Goal: Information Seeking & Learning: Learn about a topic

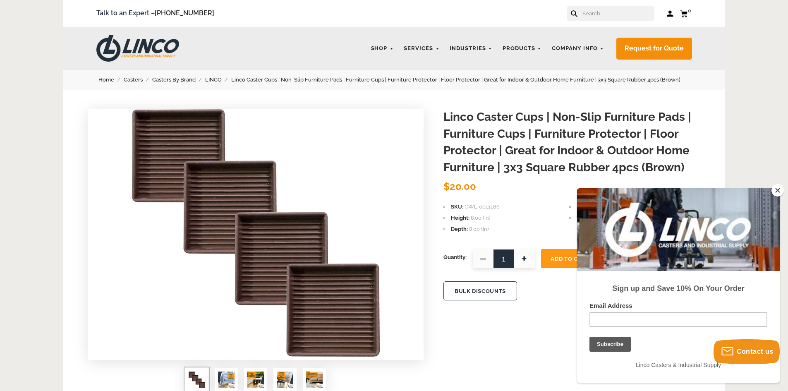
click at [776, 189] on button "Close" at bounding box center [778, 190] width 12 height 12
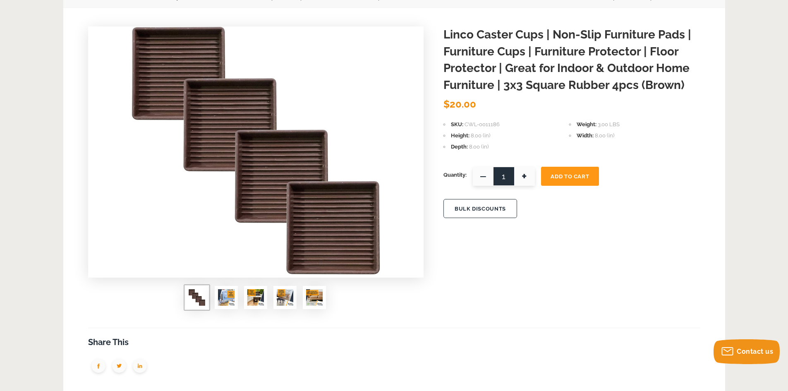
scroll to position [127, 0]
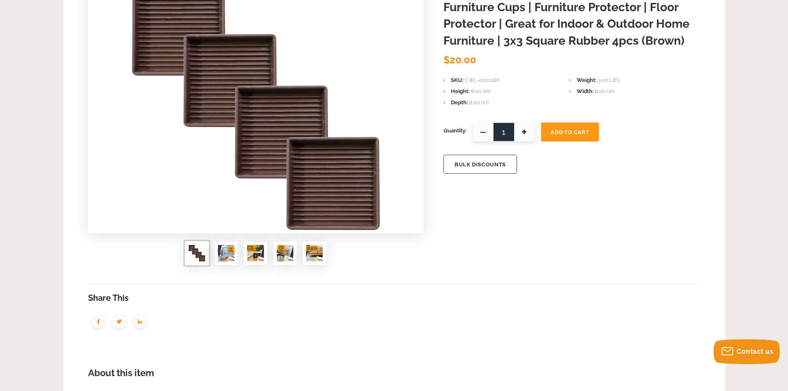
click at [224, 257] on img at bounding box center [226, 253] width 17 height 17
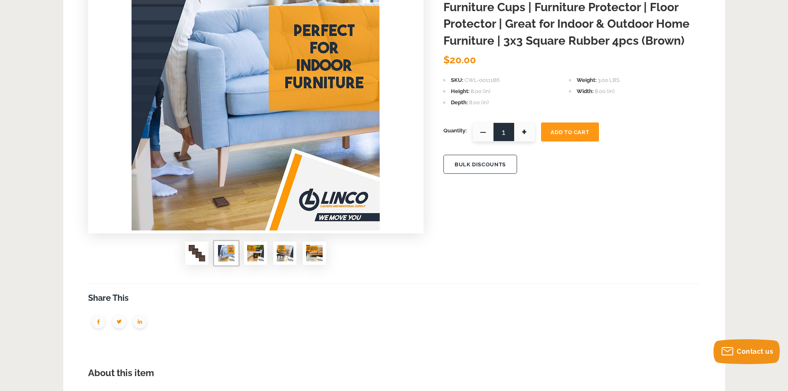
click at [256, 251] on img at bounding box center [255, 253] width 17 height 17
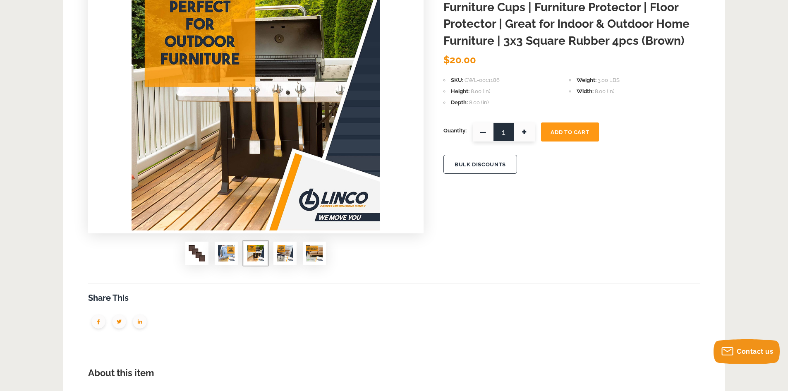
click at [282, 252] on img at bounding box center [285, 253] width 17 height 17
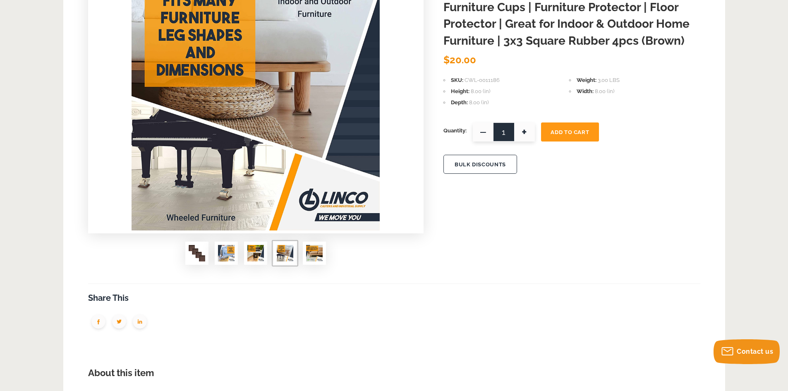
click at [313, 255] on img at bounding box center [314, 253] width 17 height 17
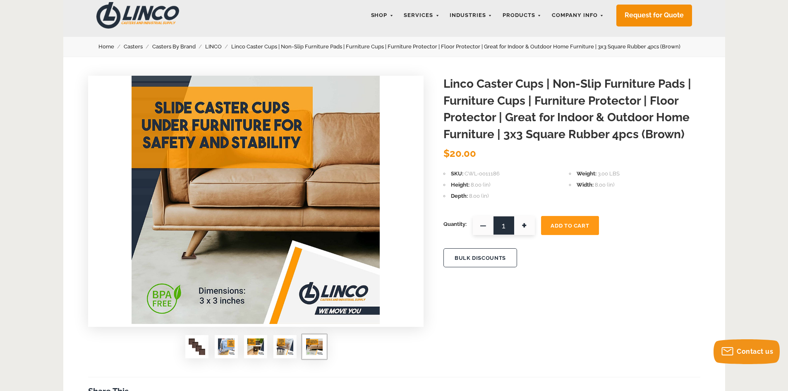
scroll to position [0, 0]
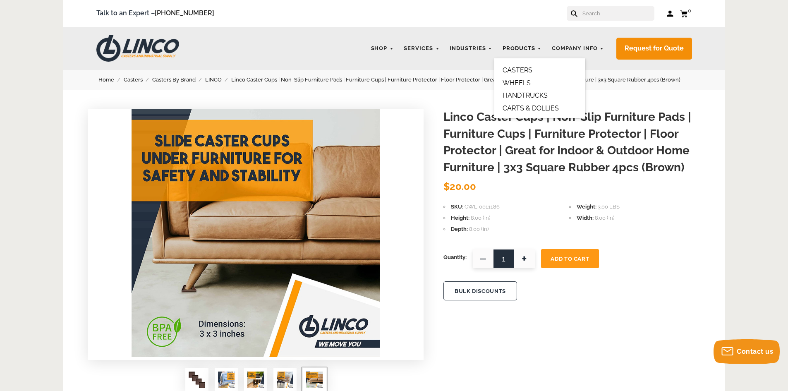
click at [525, 48] on link "Products" at bounding box center [522, 49] width 47 height 16
click at [524, 67] on link "CASTERS" at bounding box center [518, 70] width 30 height 8
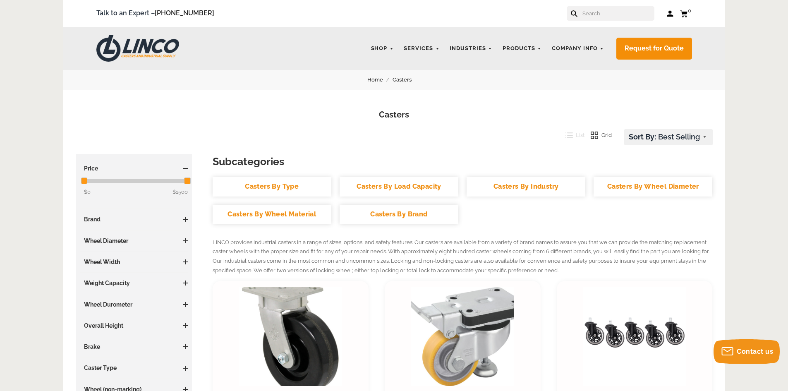
click at [606, 17] on input "text" at bounding box center [618, 13] width 73 height 14
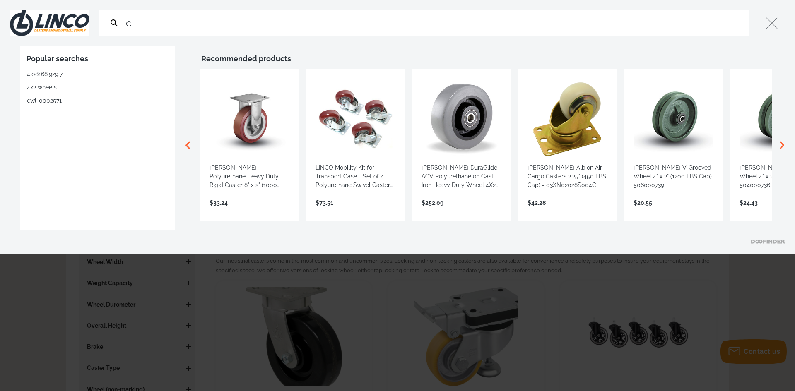
type input "c"
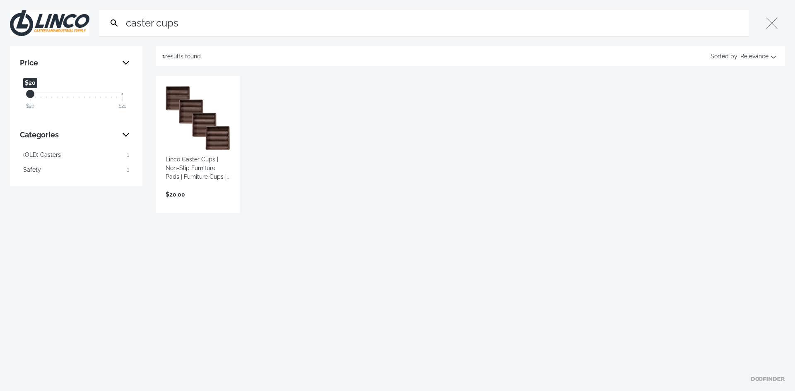
type input "caster cups"
click at [203, 203] on link "View more →" at bounding box center [198, 203] width 64 height 0
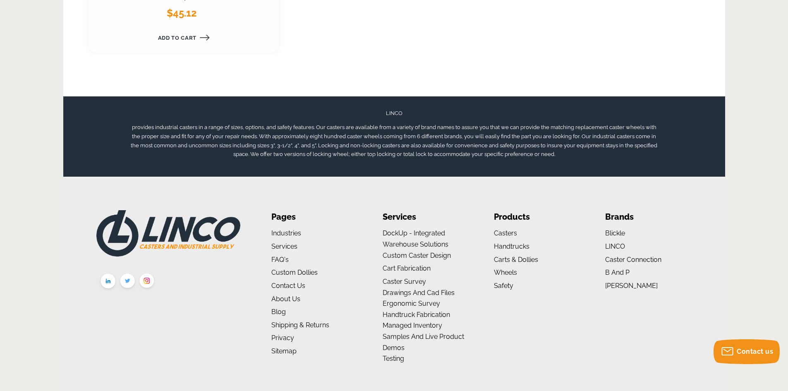
scroll to position [1326, 0]
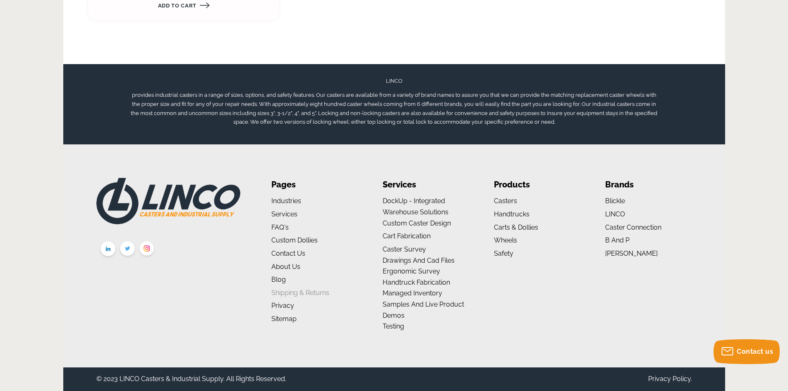
click at [307, 290] on link "Shipping & Returns" at bounding box center [300, 293] width 58 height 8
